Goal: Information Seeking & Learning: Check status

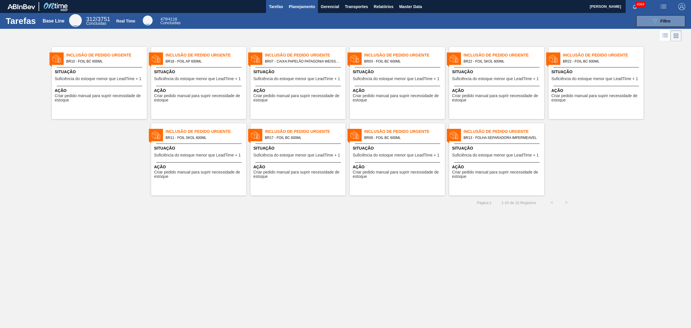
click at [297, 9] on span "Planejamento" at bounding box center [302, 6] width 26 height 7
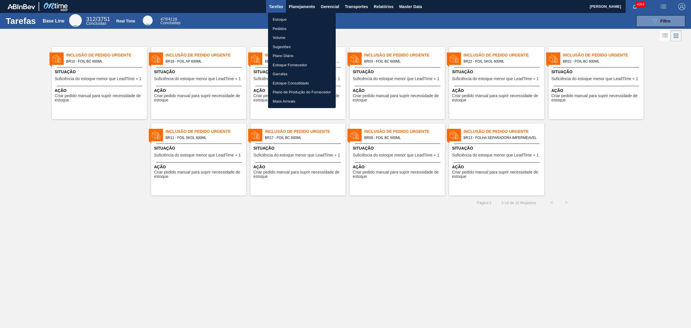
click at [287, 19] on li "Estoque" at bounding box center [302, 19] width 68 height 9
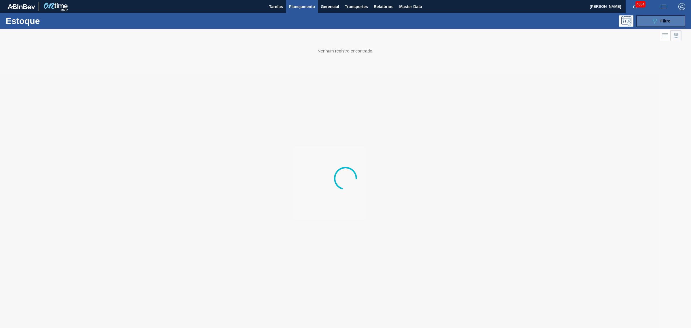
click at [552, 19] on icon "089F7B8B-B2A5-4AFE-B5C0-19BA573D28AC" at bounding box center [654, 21] width 7 height 7
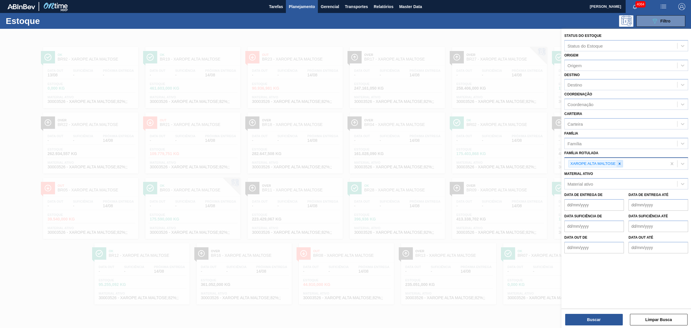
click at [552, 163] on icon at bounding box center [620, 164] width 4 height 4
click at [552, 105] on div "Coordenação" at bounding box center [580, 104] width 26 height 5
type input "packag"
click at [552, 164] on div "Família Rotulada" at bounding box center [583, 164] width 33 height 5
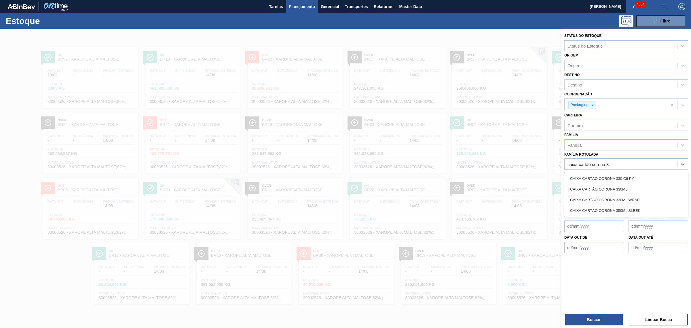
type Rotulada "caixa cartão corona 33"
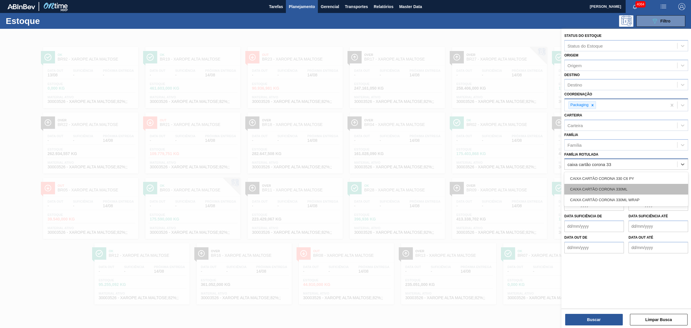
click at [552, 186] on div "CAIXA CARTÃO CORONA 330ML" at bounding box center [626, 189] width 124 height 11
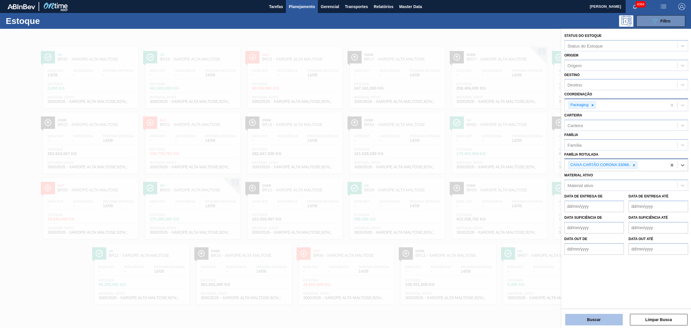
click at [552, 250] on button "Buscar" at bounding box center [594, 320] width 58 height 12
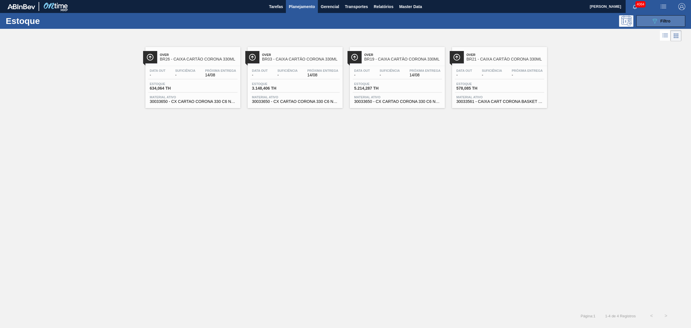
click at [552, 22] on icon at bounding box center [655, 21] width 4 height 5
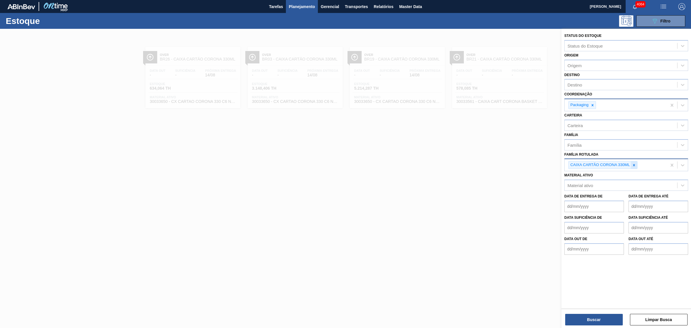
click at [552, 165] on icon at bounding box center [634, 165] width 4 height 4
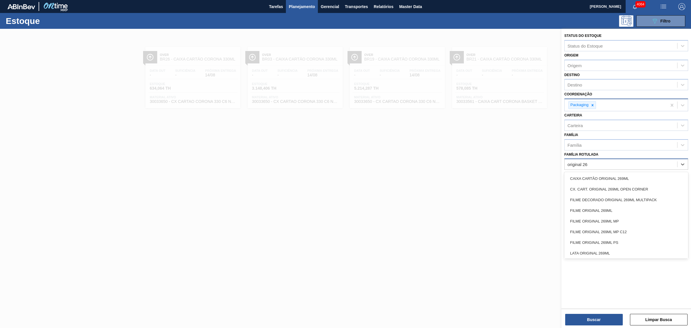
type Rotulada "original 269"
click at [552, 173] on div "CAIXA CARTÃO ORIGINAL 269ML" at bounding box center [626, 178] width 124 height 11
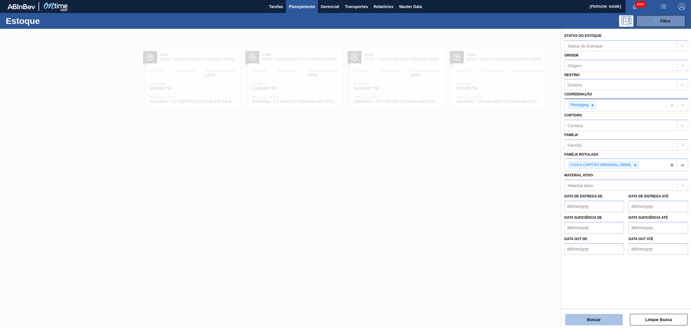
click at [552, 250] on button "Buscar" at bounding box center [594, 320] width 58 height 12
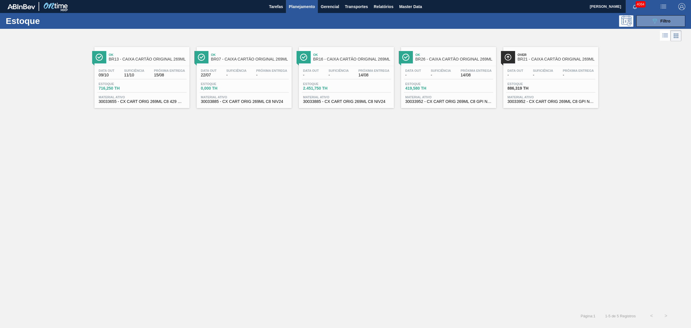
click at [552, 28] on div "Estoque 089F7B8B-B2A5-4AFE-B5C0-19BA573D28AC Filtro" at bounding box center [345, 21] width 691 height 16
click at [552, 22] on button "089F7B8B-B2A5-4AFE-B5C0-19BA573D28AC Filtro" at bounding box center [660, 21] width 49 height 12
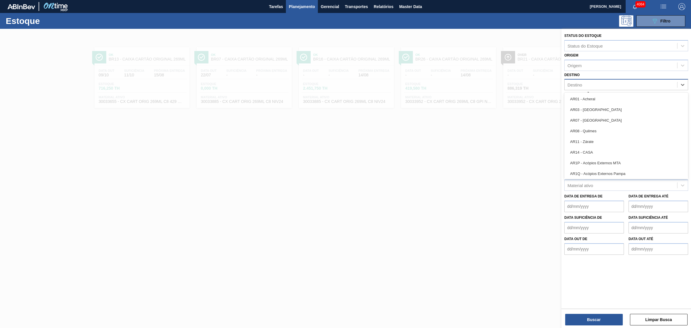
click at [552, 82] on div "Destino" at bounding box center [621, 85] width 113 height 8
click at [552, 69] on div "Origem" at bounding box center [621, 65] width 113 height 8
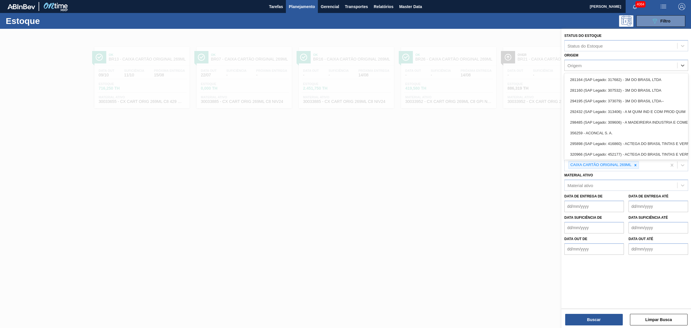
paste input "291443"
type input "291443"
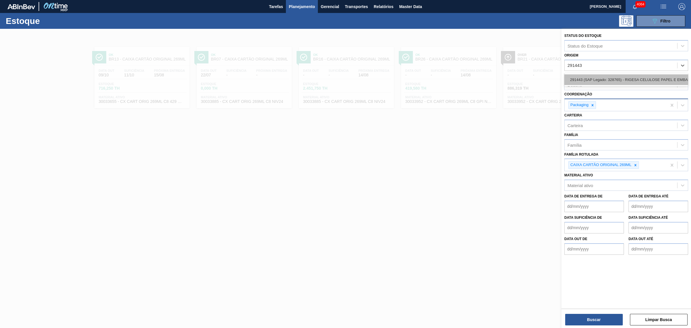
click at [552, 82] on div "291443 (SAP Legado: 328765) - RIGESA CELULOSE PAPEL E EMBALAGENS" at bounding box center [626, 79] width 124 height 11
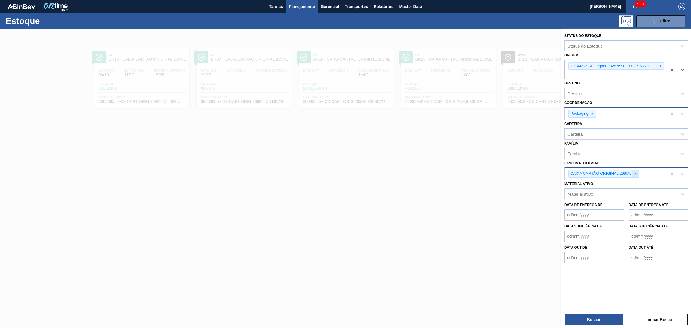
click at [552, 172] on icon at bounding box center [635, 174] width 4 height 4
click at [552, 250] on button "Buscar" at bounding box center [594, 320] width 58 height 12
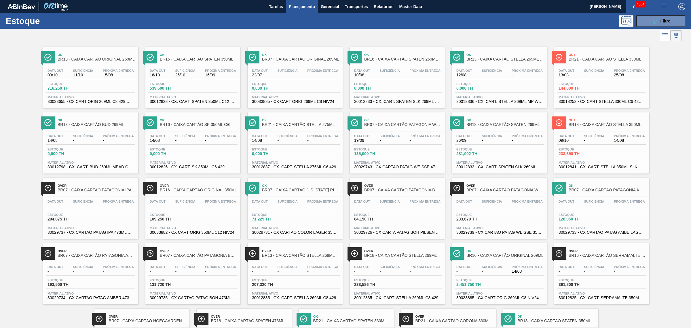
drag, startPoint x: 123, startPoint y: 133, endPoint x: 15, endPoint y: 102, distance: 112.0
click at [15, 102] on div "Ok BR13 - CAIXA CARTÃO ORIGINAL 269ML Data out 09/10 Suficiência 11/10 Próxima …" at bounding box center [345, 206] width 691 height 327
click at [552, 18] on icon "089F7B8B-B2A5-4AFE-B5C0-19BA573D28AC" at bounding box center [654, 21] width 7 height 7
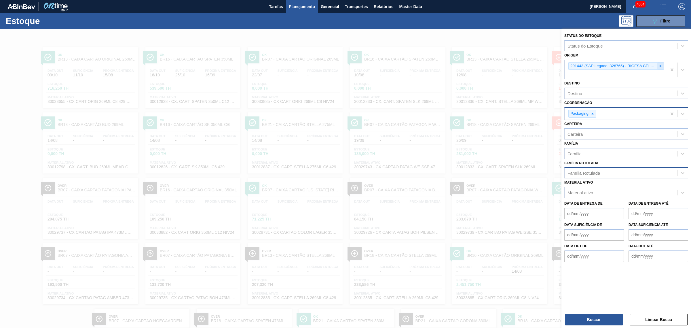
click at [552, 68] on div at bounding box center [660, 65] width 6 height 7
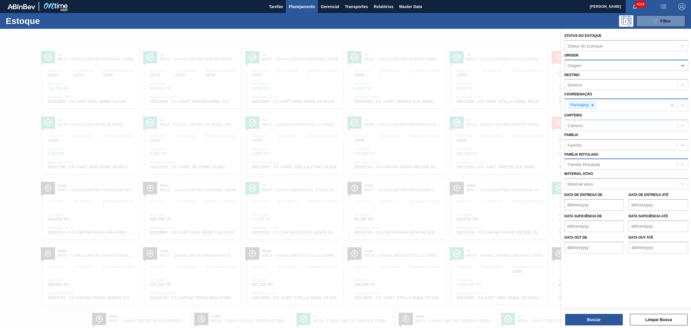
click at [552, 162] on div "Família Rotulada" at bounding box center [583, 164] width 33 height 5
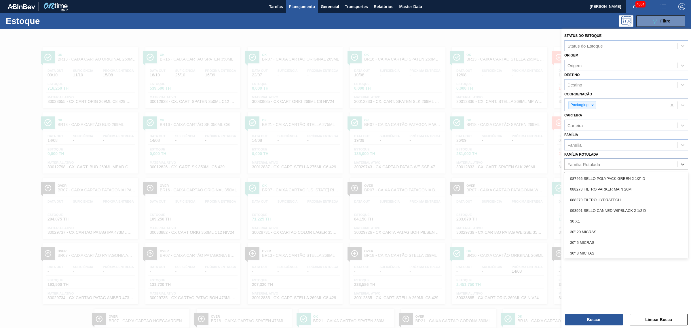
paste Rotulada "CAIXA CARTÃO STELLA 269ML"
type Rotulada "CAIXA CARTÃO STELLA 269ML"
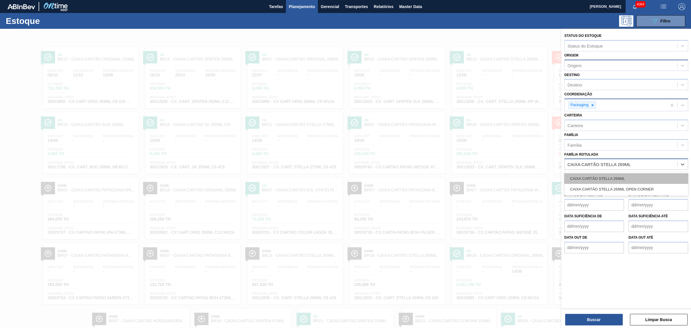
click at [552, 176] on div "CAIXA CARTÃO STELLA 269ML" at bounding box center [626, 178] width 124 height 11
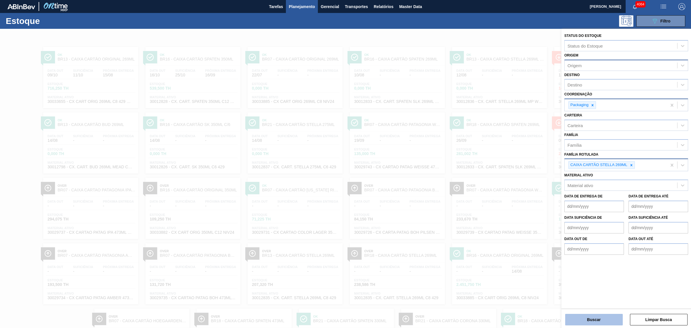
click at [552, 250] on button "Buscar" at bounding box center [594, 320] width 58 height 12
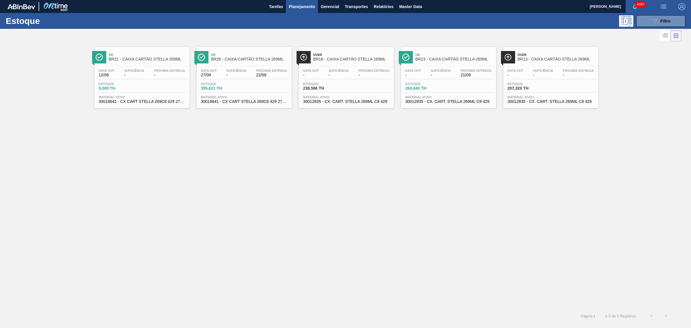
drag, startPoint x: 121, startPoint y: 83, endPoint x: 264, endPoint y: 143, distance: 155.0
click at [296, 187] on div "Ok BR21 - CAIXA CARTÃO STELLA 269ML Data out 12/08 Suficiência - Próxima Entreg…" at bounding box center [345, 176] width 691 height 266
click at [552, 19] on div "089F7B8B-B2A5-4AFE-B5C0-19BA573D28AC Filtro" at bounding box center [660, 21] width 19 height 7
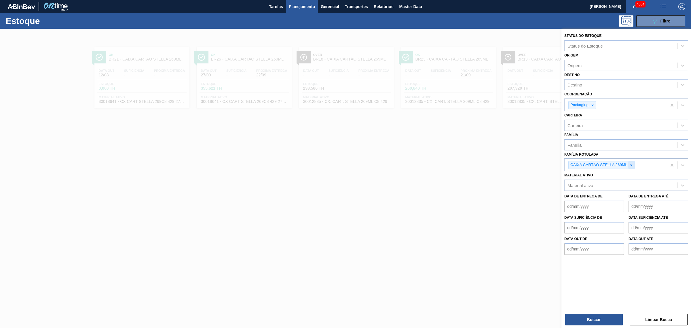
click at [552, 163] on icon at bounding box center [631, 165] width 4 height 4
paste Rotulada "CAIXA CARTÃO SPATEN 473ML"
type Rotulada "CAIXA CARTÃO SPATEN 473ML"
drag, startPoint x: 618, startPoint y: 174, endPoint x: 616, endPoint y: 184, distance: 10.2
click at [552, 173] on div "CAIXA CARTÃO SPATEN 473ML" at bounding box center [626, 178] width 124 height 11
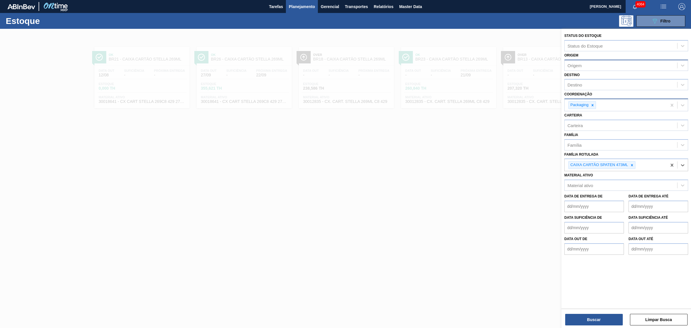
click at [552, 250] on div "Status do Estoque Status do Estoque Origem Origem Destino Destino Coordenação P…" at bounding box center [626, 179] width 130 height 300
click at [552, 250] on button "Buscar" at bounding box center [594, 320] width 58 height 12
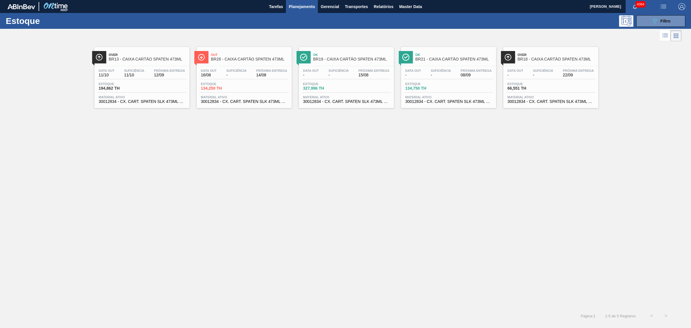
drag, startPoint x: 415, startPoint y: 176, endPoint x: 403, endPoint y: 174, distance: 12.0
click at [415, 176] on div "Over BR13 - CAIXA CARTÃO SPATEN 473ML Data out 11/10 Suficiência 11/10 Próxima …" at bounding box center [345, 176] width 691 height 266
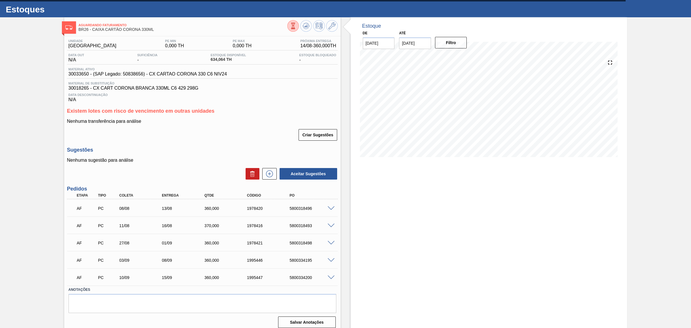
scroll to position [18, 0]
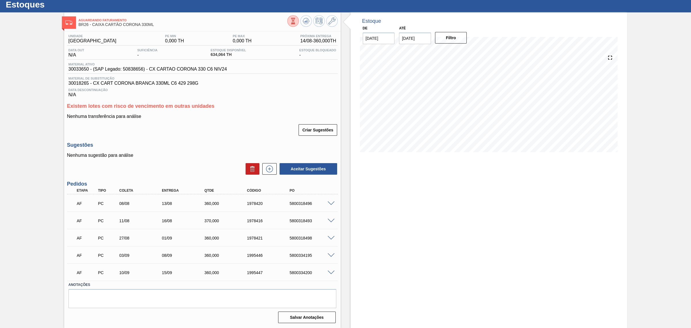
click at [332, 258] on div "AF PC 03/09 08/09 360,000 1995446 5800334195" at bounding box center [202, 254] width 271 height 14
click at [331, 257] on span at bounding box center [331, 255] width 7 height 4
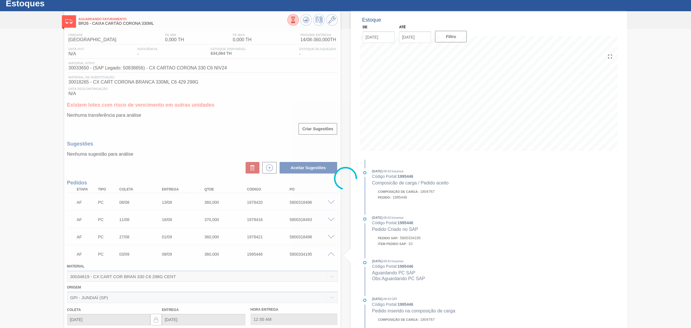
click at [282, 259] on div "AF PC 03/09 08/09 360,000 1995446 5800334195" at bounding box center [200, 254] width 255 height 12
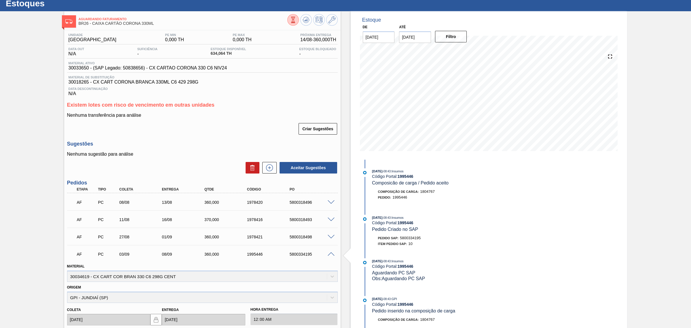
click at [332, 256] on span at bounding box center [331, 254] width 7 height 4
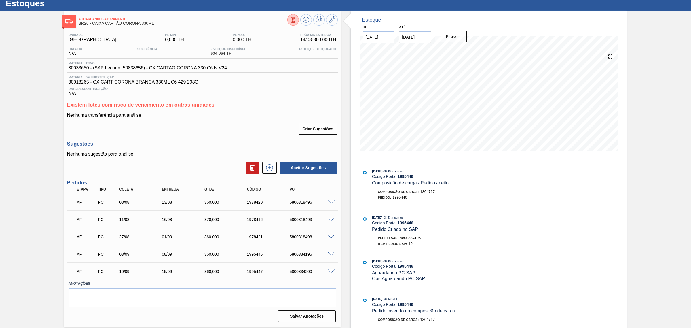
click at [331, 273] on span at bounding box center [331, 271] width 7 height 4
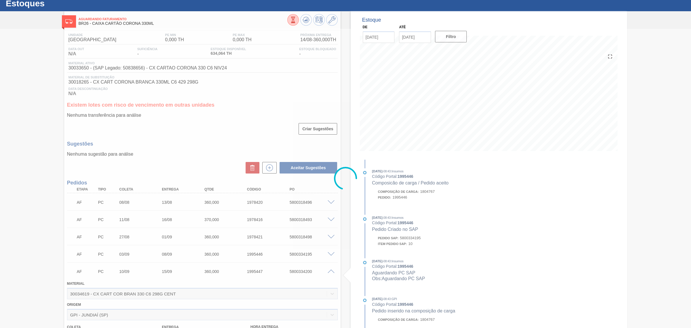
click at [331, 273] on div at bounding box center [345, 178] width 691 height 299
click at [331, 272] on div at bounding box center [345, 178] width 691 height 299
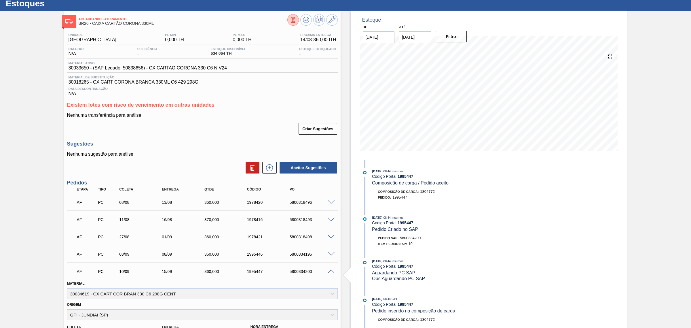
click at [333, 273] on span at bounding box center [331, 271] width 7 height 4
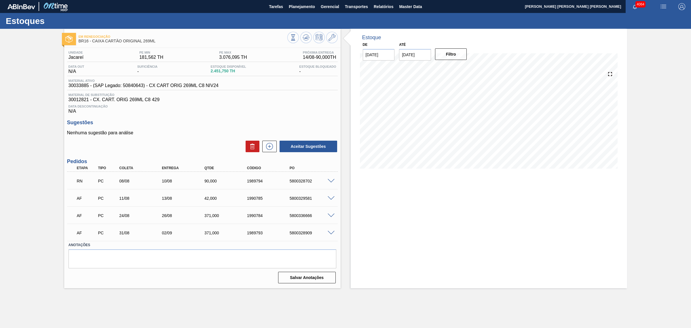
click at [330, 181] on span at bounding box center [331, 181] width 7 height 4
type input "ajuste de quantidade para embarcar saldo"
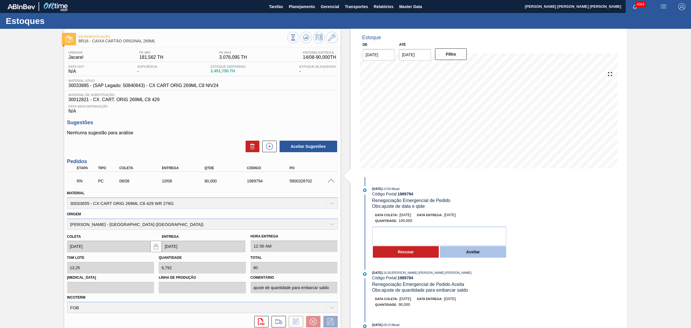
click at [454, 254] on button "Aceitar" at bounding box center [473, 252] width 66 height 12
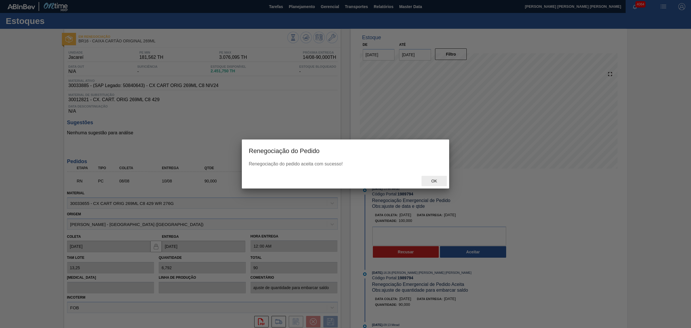
click at [437, 175] on div "Ok" at bounding box center [345, 180] width 207 height 15
click at [432, 188] on div "Ok" at bounding box center [345, 180] width 207 height 15
click at [433, 183] on span "Ok" at bounding box center [434, 180] width 15 height 5
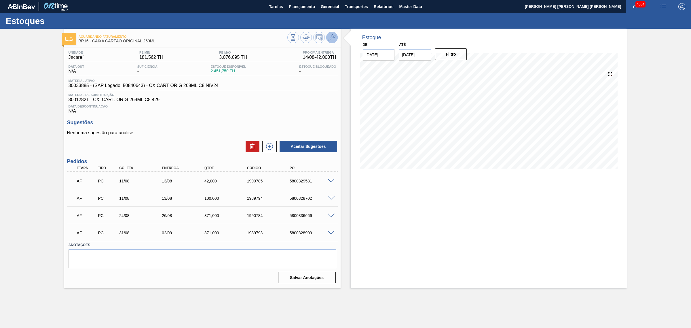
click at [333, 39] on icon at bounding box center [331, 37] width 7 height 7
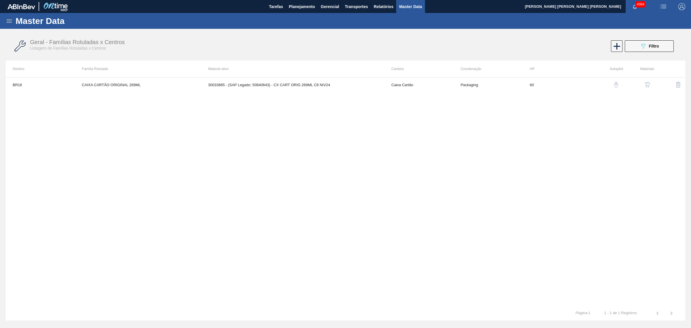
click at [645, 81] on button "button" at bounding box center [647, 85] width 14 height 14
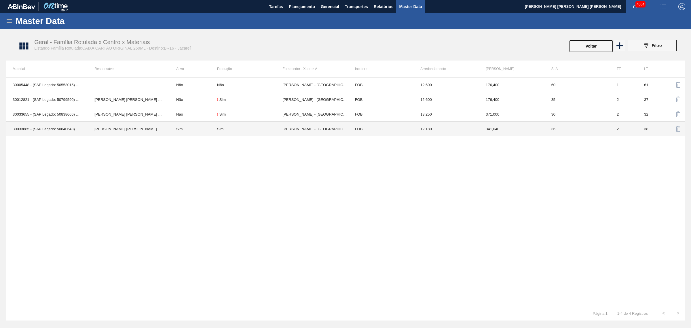
click at [188, 128] on td "Sim" at bounding box center [193, 128] width 48 height 15
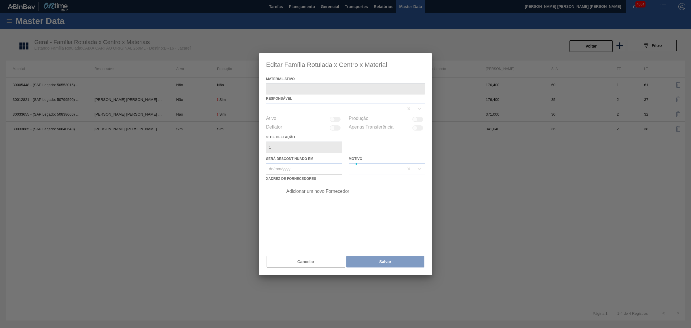
type ativo "30033885 - (SAP Legado: 50840643) - CX CART ORIG 269ML C8 NIV24"
checkbox input "true"
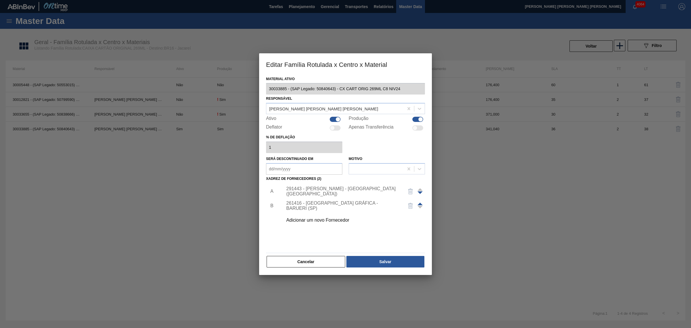
click at [292, 191] on div "291443 - MEAD - SÃO PAULO (SP)" at bounding box center [342, 191] width 113 height 10
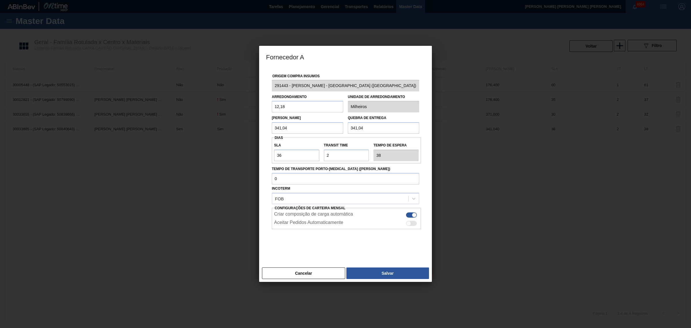
click at [497, 109] on div at bounding box center [345, 164] width 691 height 328
click at [511, 97] on div at bounding box center [345, 164] width 691 height 328
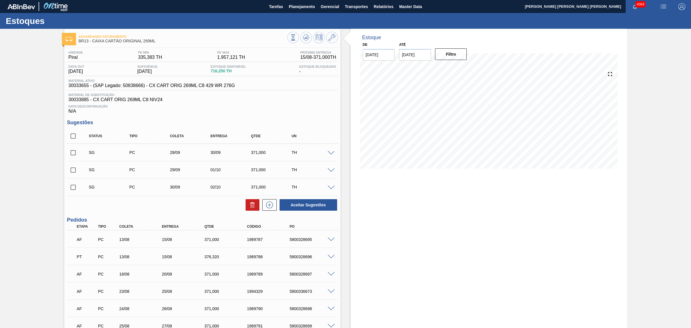
click at [74, 171] on input "checkbox" at bounding box center [73, 170] width 12 height 12
click at [304, 207] on button "Aceitar Sugestões" at bounding box center [309, 205] width 58 height 12
checkbox input "false"
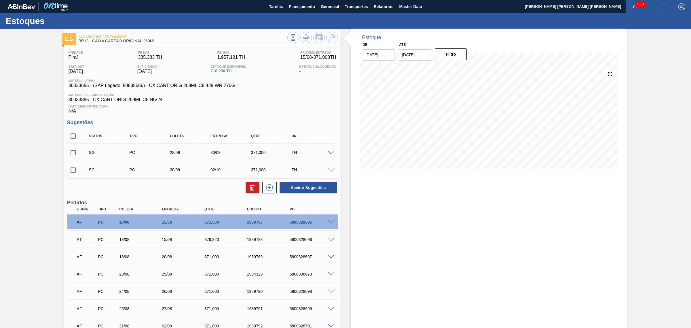
click at [74, 134] on input "checkbox" at bounding box center [73, 136] width 12 height 12
checkbox input "true"
click at [252, 193] on button at bounding box center [253, 188] width 14 height 12
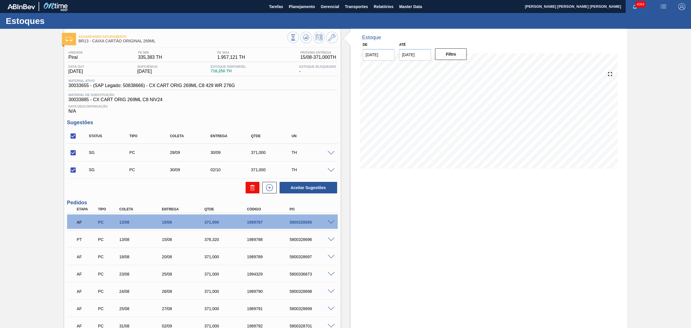
checkbox input "false"
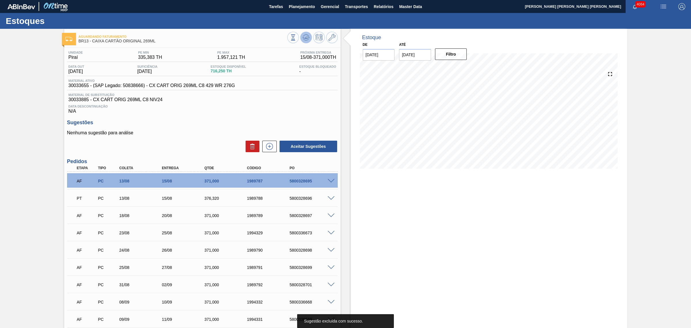
click at [296, 38] on icon at bounding box center [293, 37] width 6 height 6
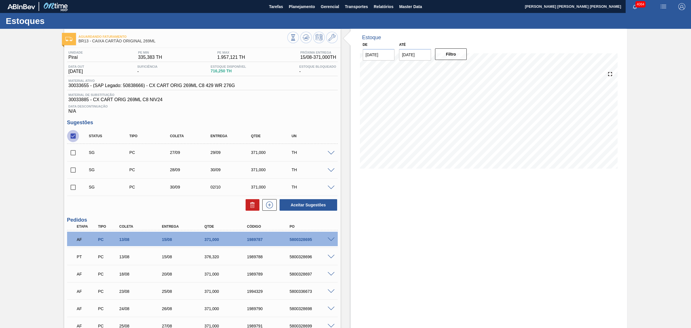
click at [70, 139] on input "checkbox" at bounding box center [73, 136] width 12 height 12
checkbox input "true"
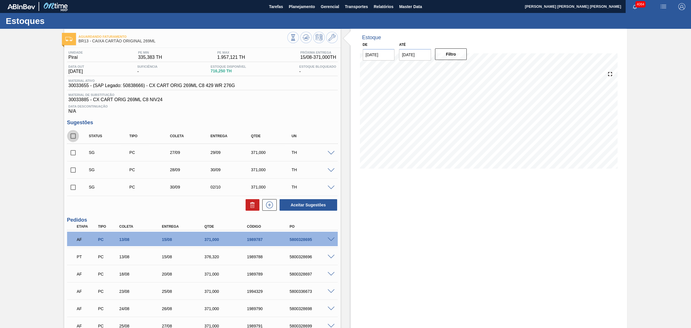
checkbox input "true"
click at [249, 208] on icon at bounding box center [252, 204] width 7 height 7
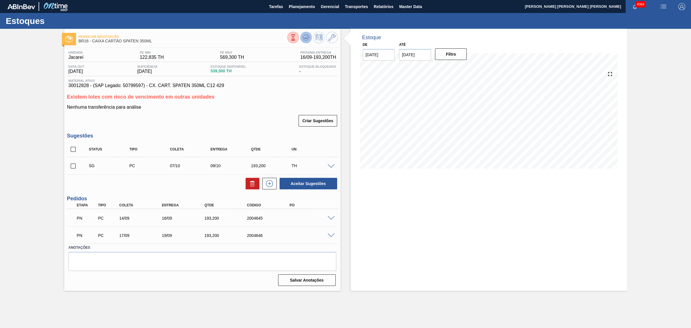
click at [296, 37] on icon at bounding box center [293, 37] width 6 height 6
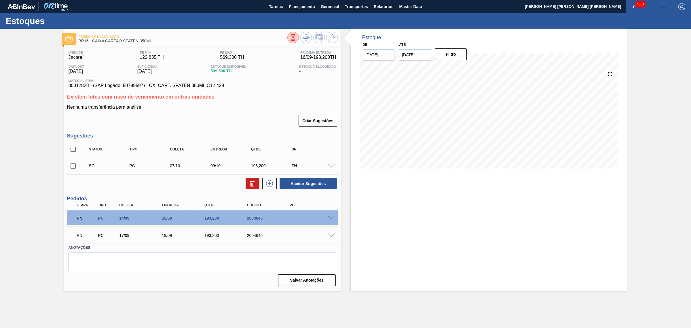
click at [73, 147] on input "checkbox" at bounding box center [73, 149] width 12 height 12
checkbox input "true"
click at [310, 184] on button "Aceitar Sugestões" at bounding box center [309, 184] width 58 height 12
checkbox input "false"
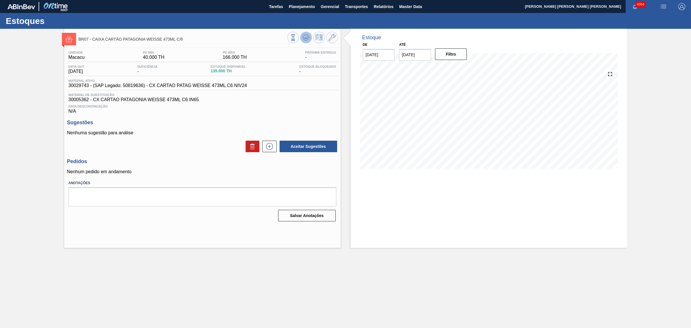
click at [296, 35] on icon at bounding box center [293, 37] width 6 height 6
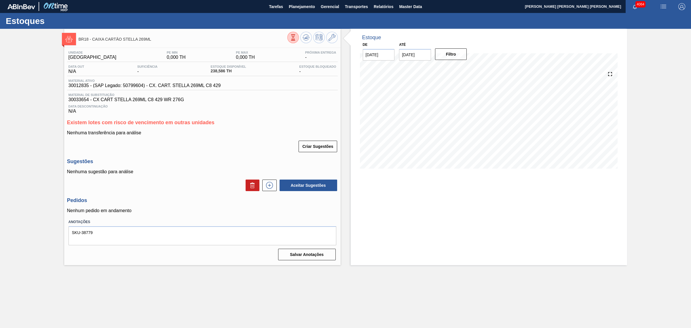
click at [298, 39] on button at bounding box center [293, 38] width 12 height 12
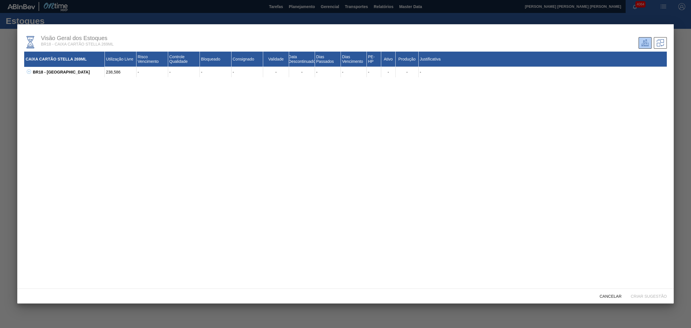
click at [1, 77] on div at bounding box center [345, 164] width 691 height 328
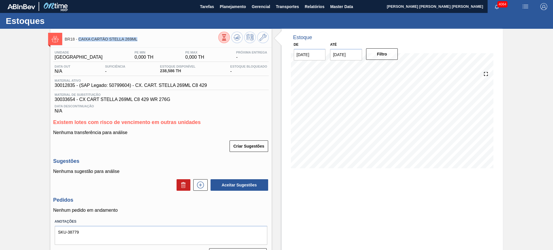
drag, startPoint x: 140, startPoint y: 40, endPoint x: 79, endPoint y: 41, distance: 60.2
click at [79, 41] on span "BR18 - CAIXA CARTÃO STELLA 269ML" at bounding box center [141, 39] width 153 height 4
copy span "CAIXA CARTÃO STELLA 269ML"
click at [163, 39] on span "BR18 - CAIXA CARTÃO STELLA 269ML" at bounding box center [141, 39] width 153 height 4
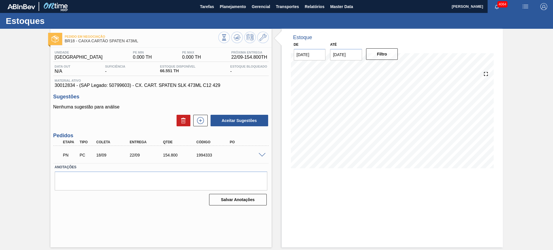
click at [132, 41] on span "BR18 - CAIXA CARTÃO SPATEN 473ML" at bounding box center [141, 41] width 153 height 4
click at [143, 39] on span "BR18 - CAIXA CARTÃO SPATEN 473ML" at bounding box center [141, 41] width 153 height 4
drag, startPoint x: 143, startPoint y: 40, endPoint x: 79, endPoint y: 45, distance: 64.6
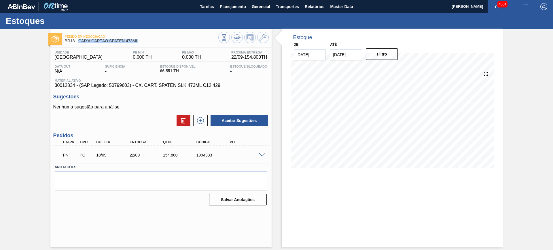
click at [79, 45] on div "Pedido em Negociação BR18 - CAIXA CARTÃO SPATEN 473ML" at bounding box center [141, 39] width 153 height 13
copy span "CAIXA CARTÃO SPATEN 473ML"
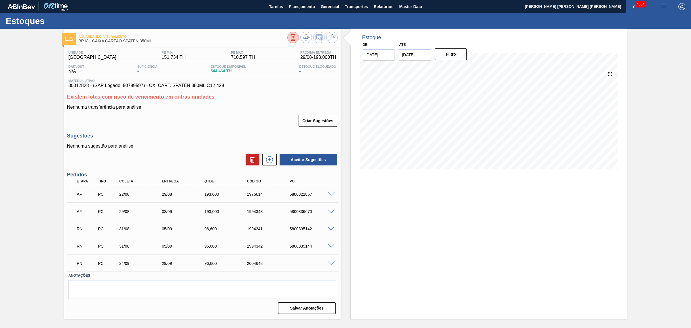
click at [330, 225] on div "RN PC 31/08 05/09 96,600 1994341 5800335142" at bounding box center [202, 228] width 271 height 14
click at [330, 227] on span at bounding box center [331, 229] width 7 height 4
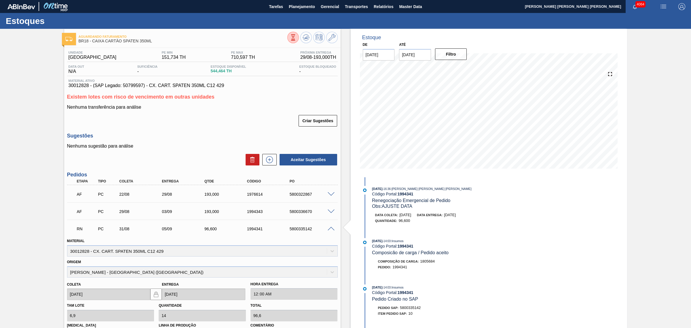
click at [334, 228] on span at bounding box center [331, 229] width 7 height 4
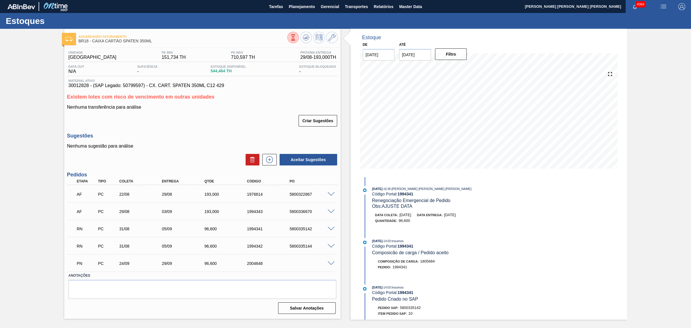
click at [330, 243] on div "RN PC 31/08 05/09 96,600 1994342 5800335144" at bounding box center [202, 245] width 271 height 14
click at [331, 245] on span at bounding box center [331, 246] width 7 height 4
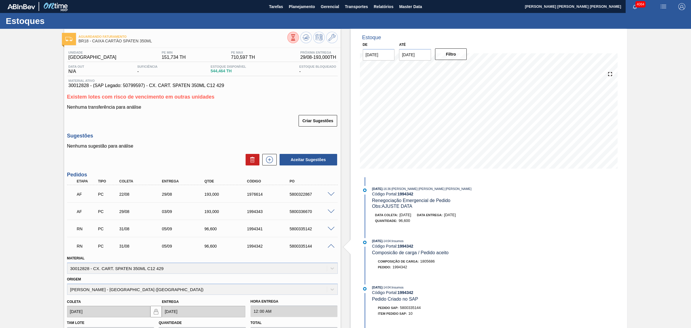
click at [331, 245] on span at bounding box center [331, 246] width 7 height 4
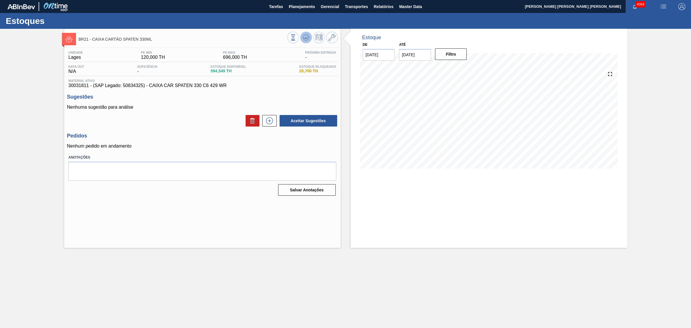
click at [305, 38] on icon at bounding box center [306, 37] width 4 height 3
